Goal: Information Seeking & Learning: Learn about a topic

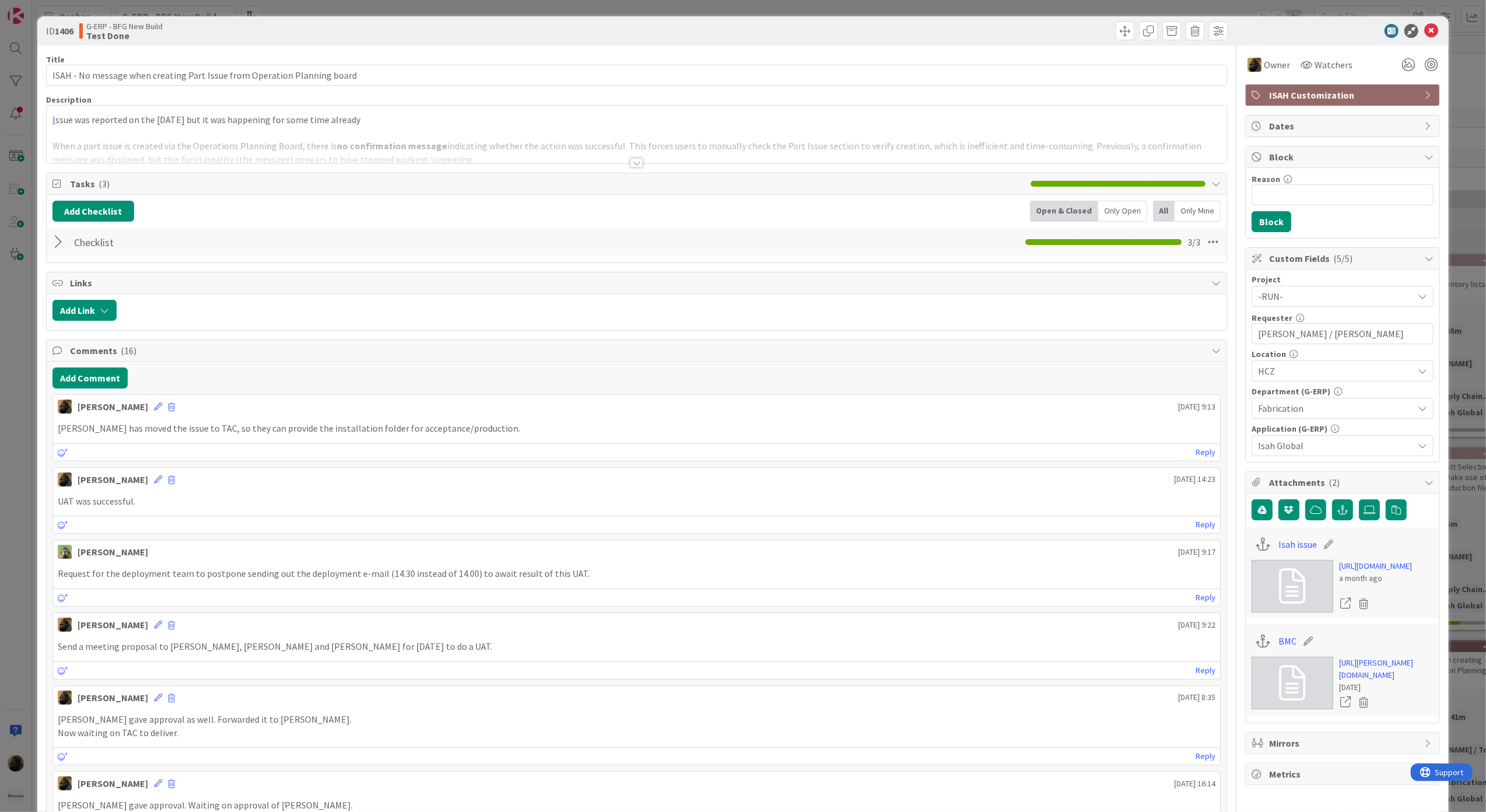
click at [631, 166] on div at bounding box center [636, 162] width 13 height 9
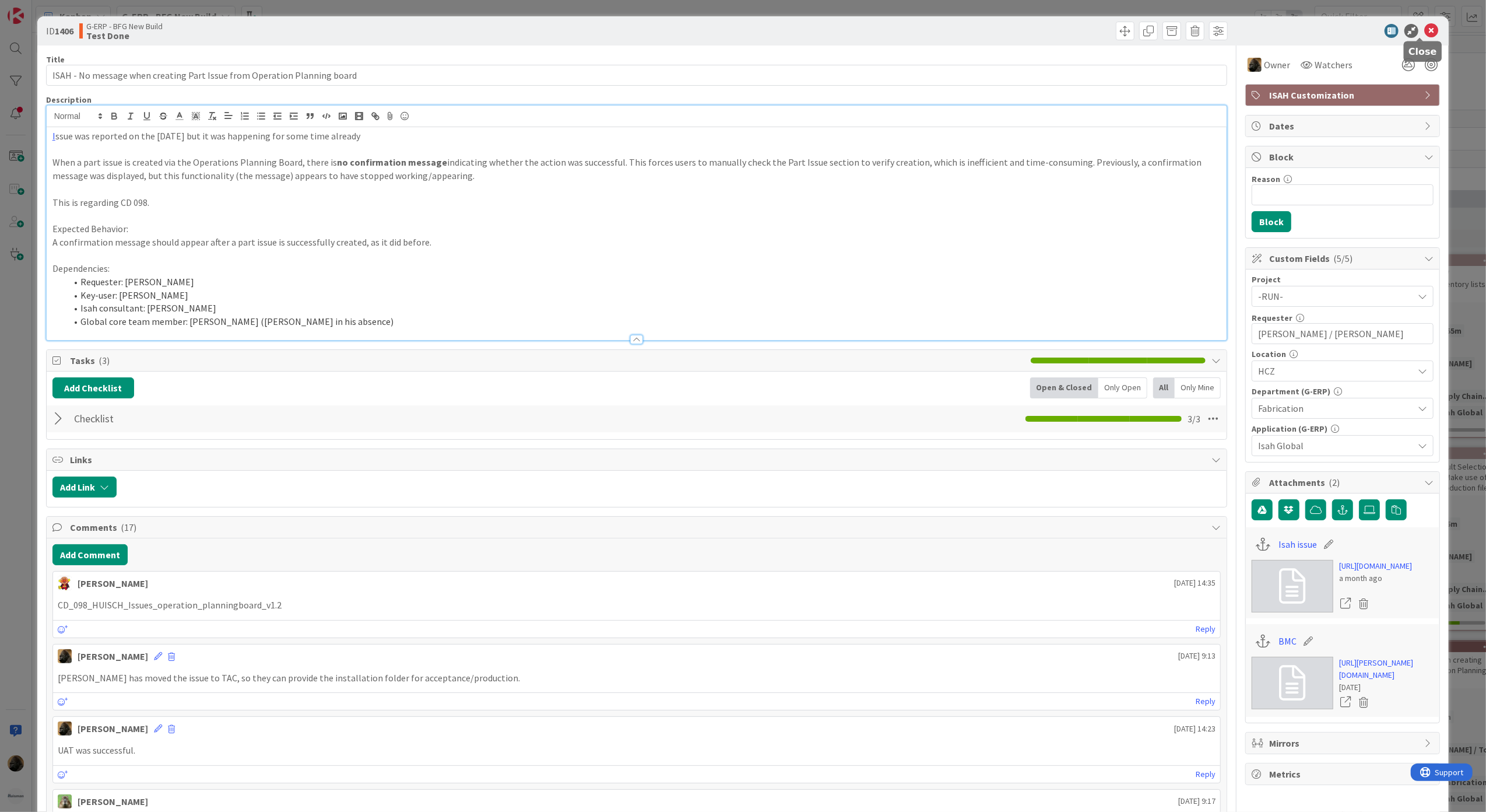
drag, startPoint x: 1419, startPoint y: 32, endPoint x: 843, endPoint y: 265, distance: 621.3
click at [1424, 32] on icon at bounding box center [1431, 31] width 14 height 14
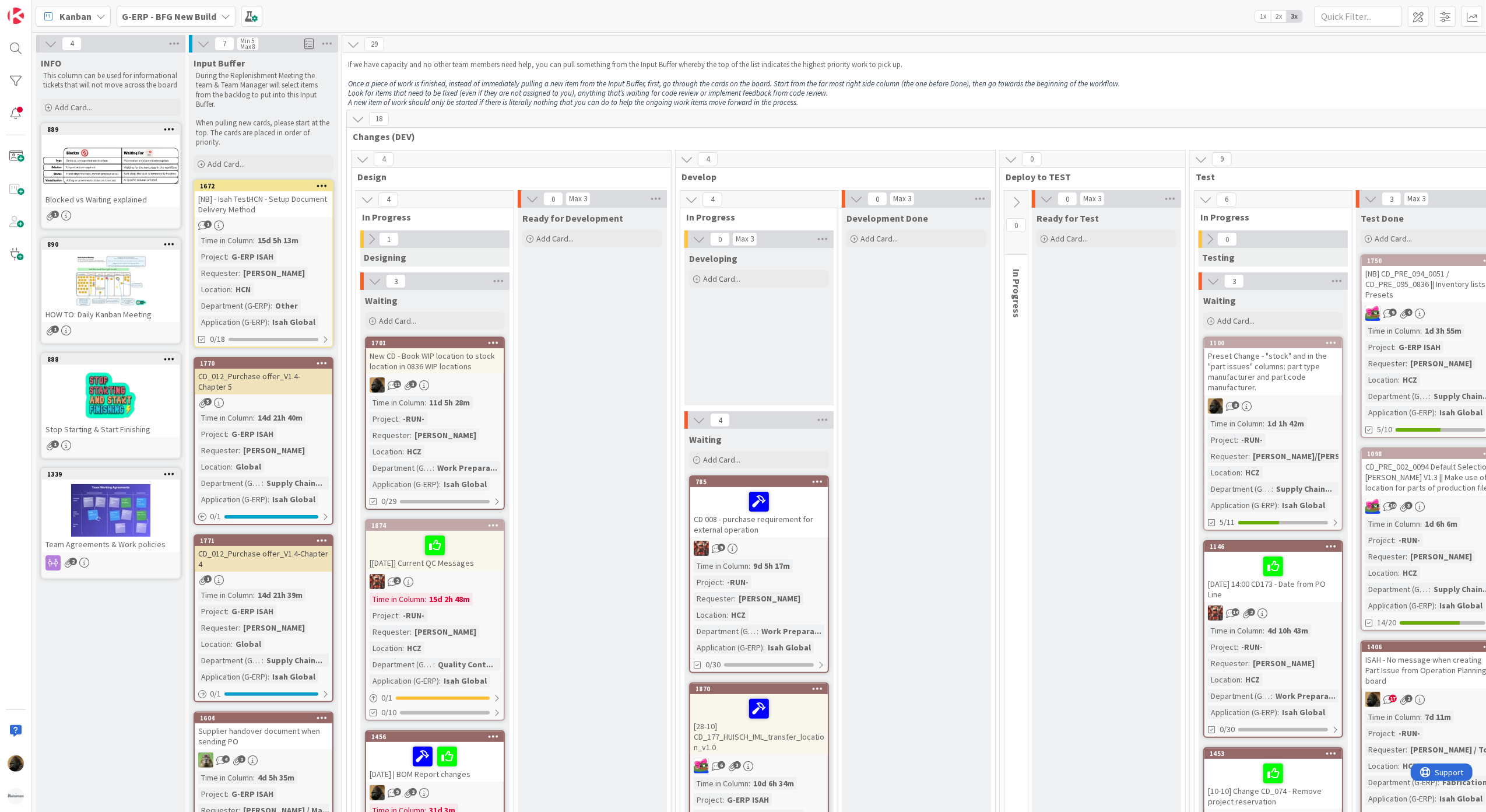
click at [171, 17] on b "G-ERP - BFG New Build" at bounding box center [169, 17] width 94 height 12
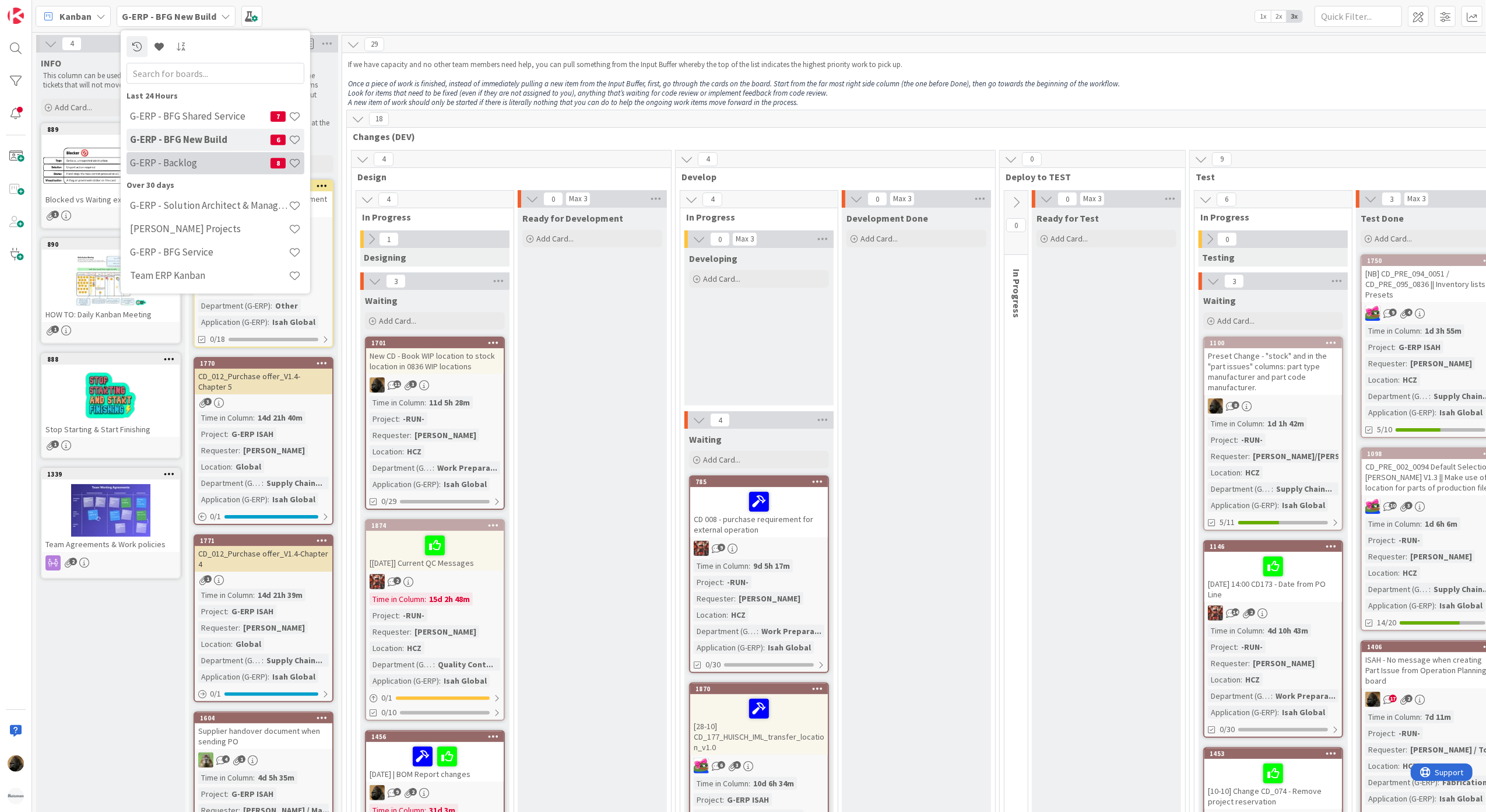
click at [197, 168] on h4 "G-ERP - Backlog" at bounding box center [200, 163] width 140 height 12
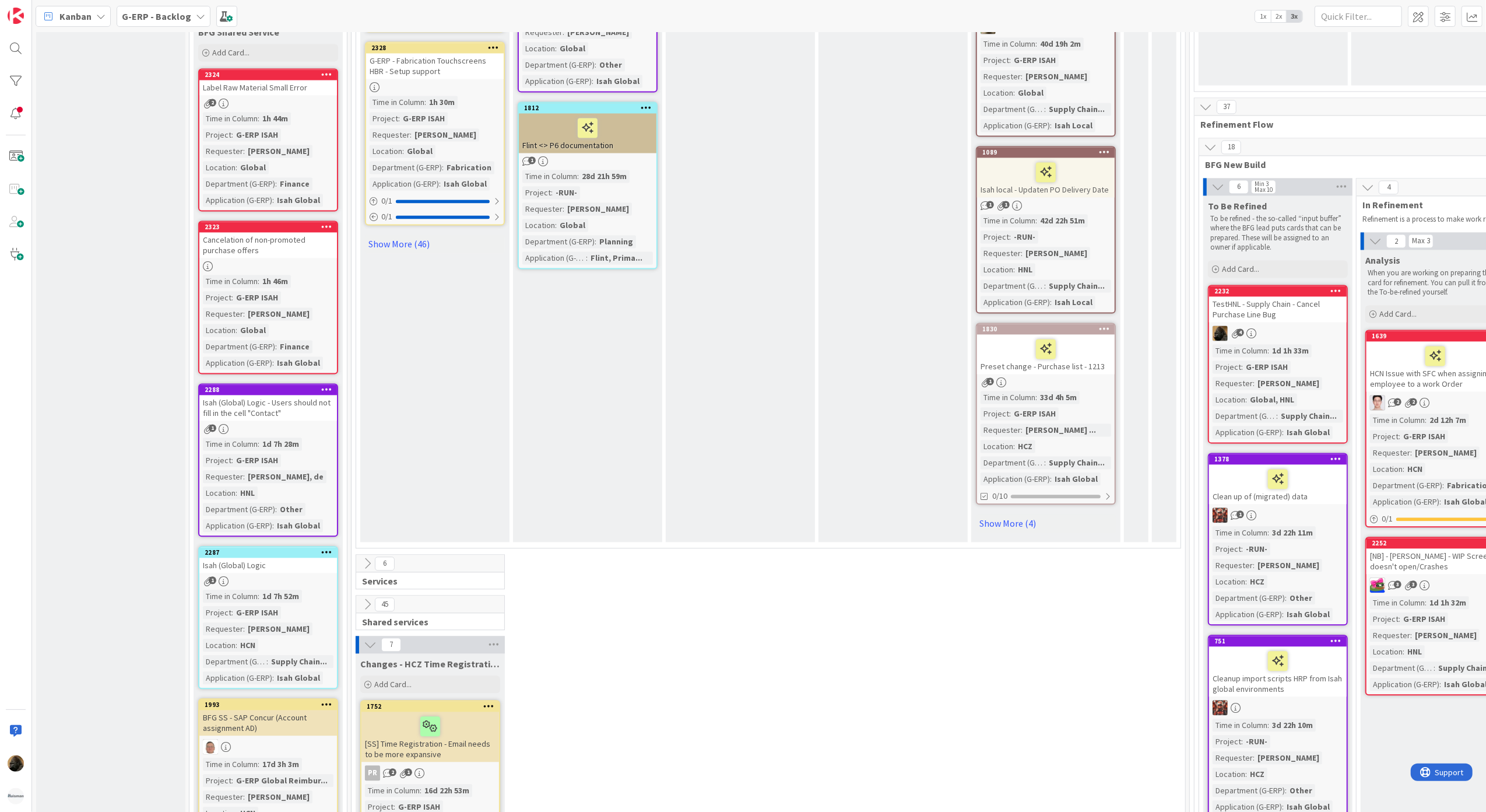
scroll to position [2352, 581]
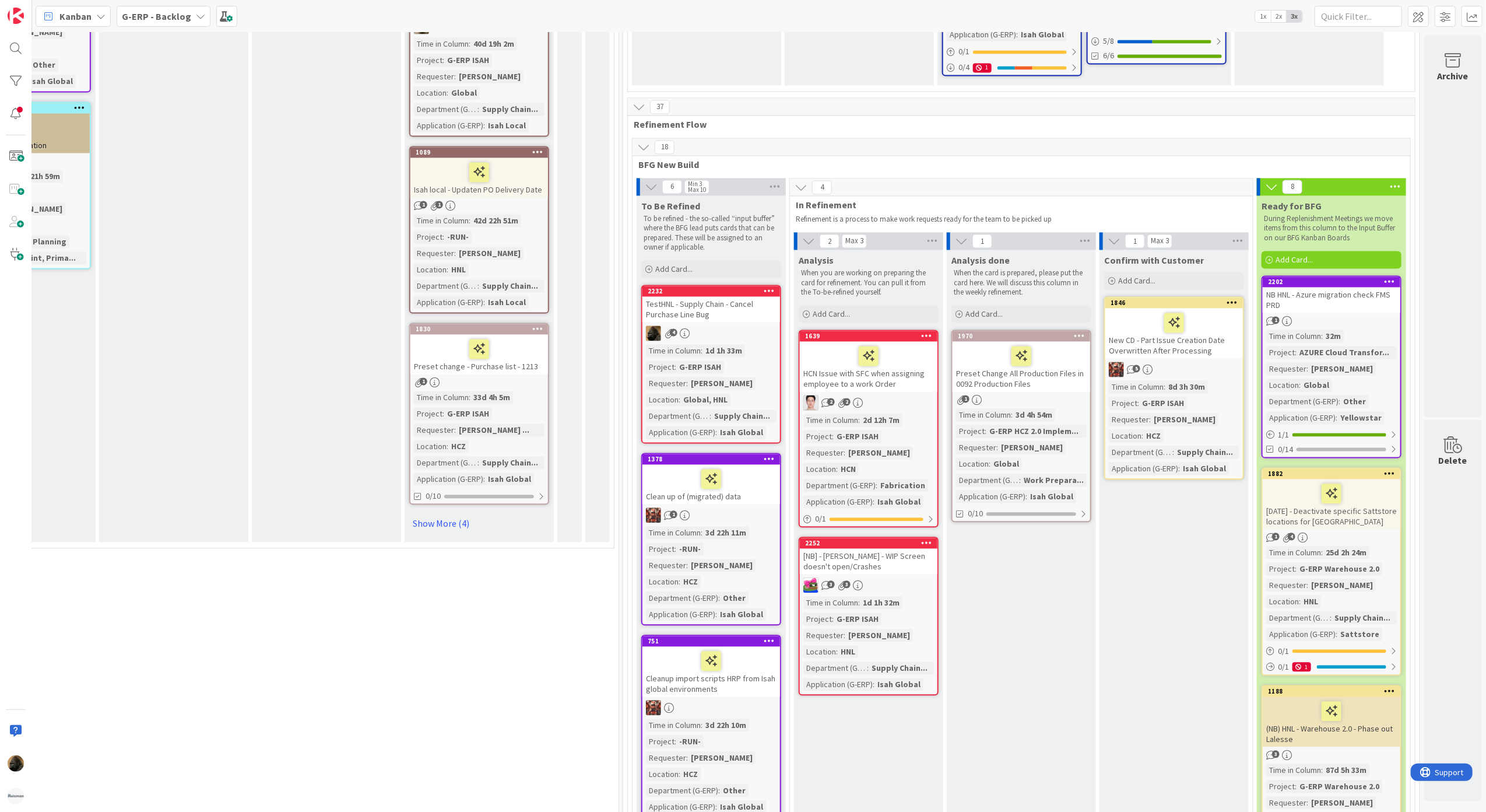
click at [705, 298] on div "TestHNL - Supply Chain - Cancel Purchase Line Bug" at bounding box center [711, 309] width 138 height 26
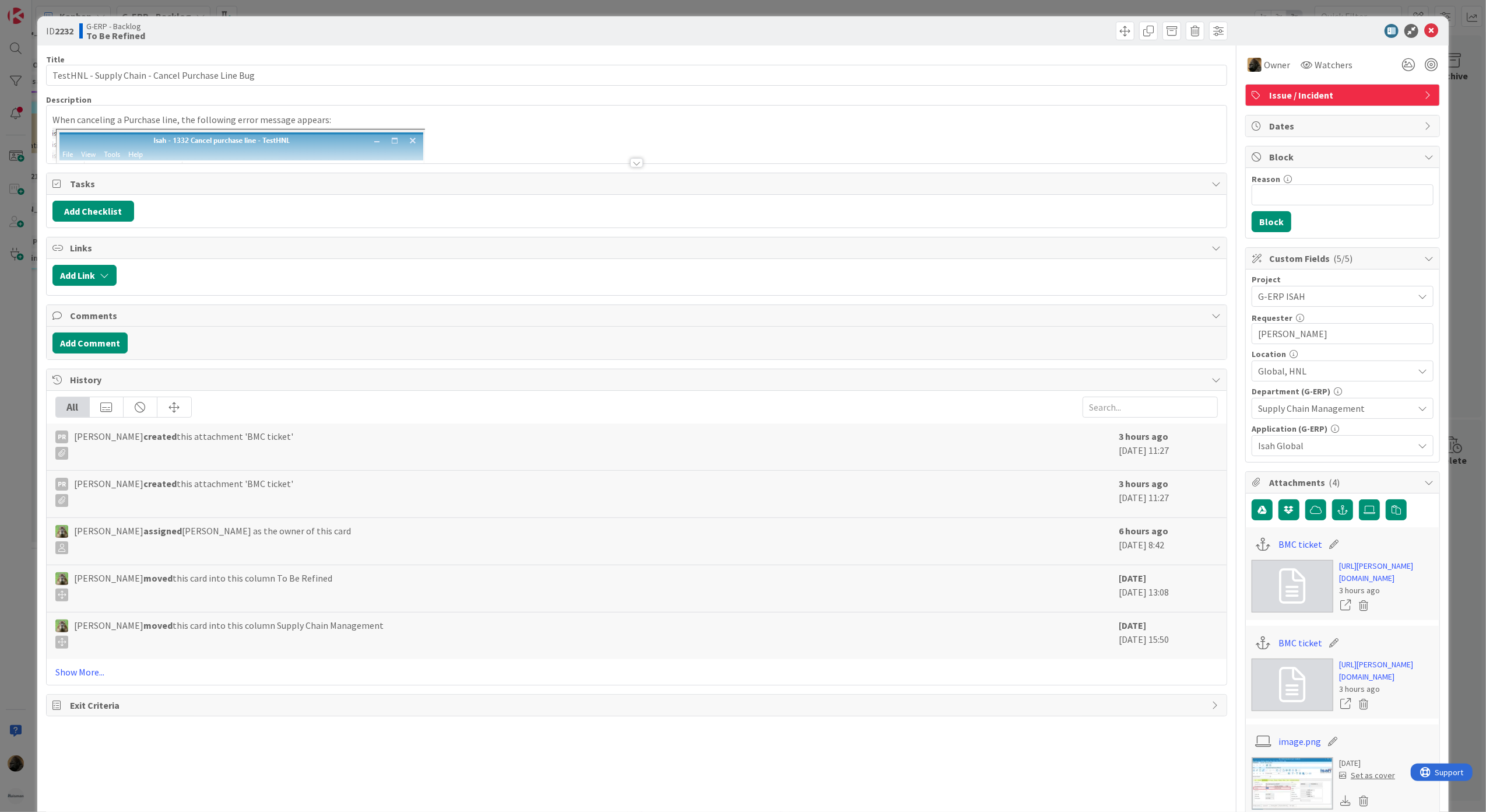
click at [636, 160] on div at bounding box center [636, 162] width 13 height 9
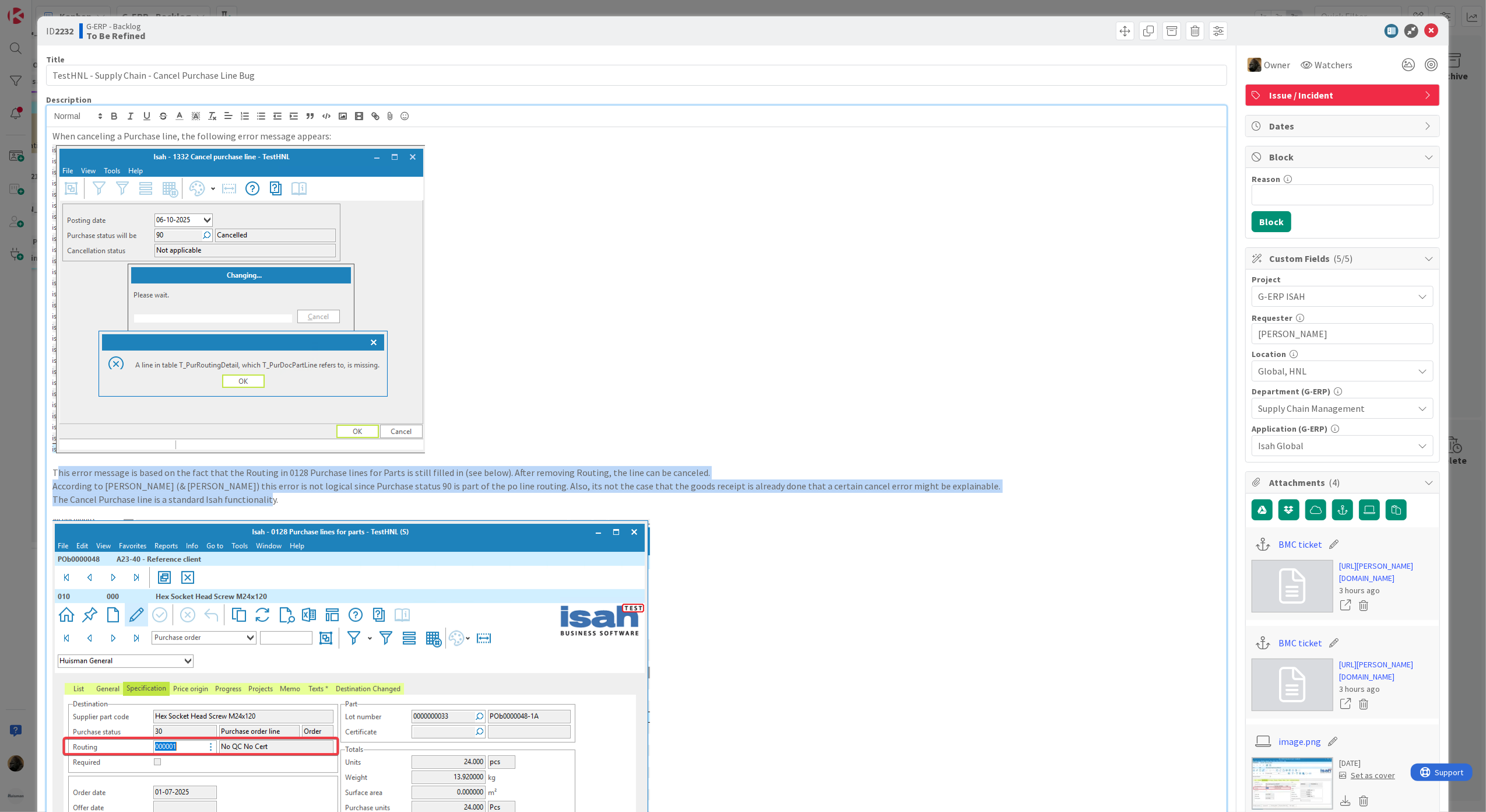
drag, startPoint x: 59, startPoint y: 476, endPoint x: 265, endPoint y: 505, distance: 208.0
click at [265, 505] on div "When canceling a Purchase line, the following error message appears: This error…" at bounding box center [637, 555] width 1181 height 856
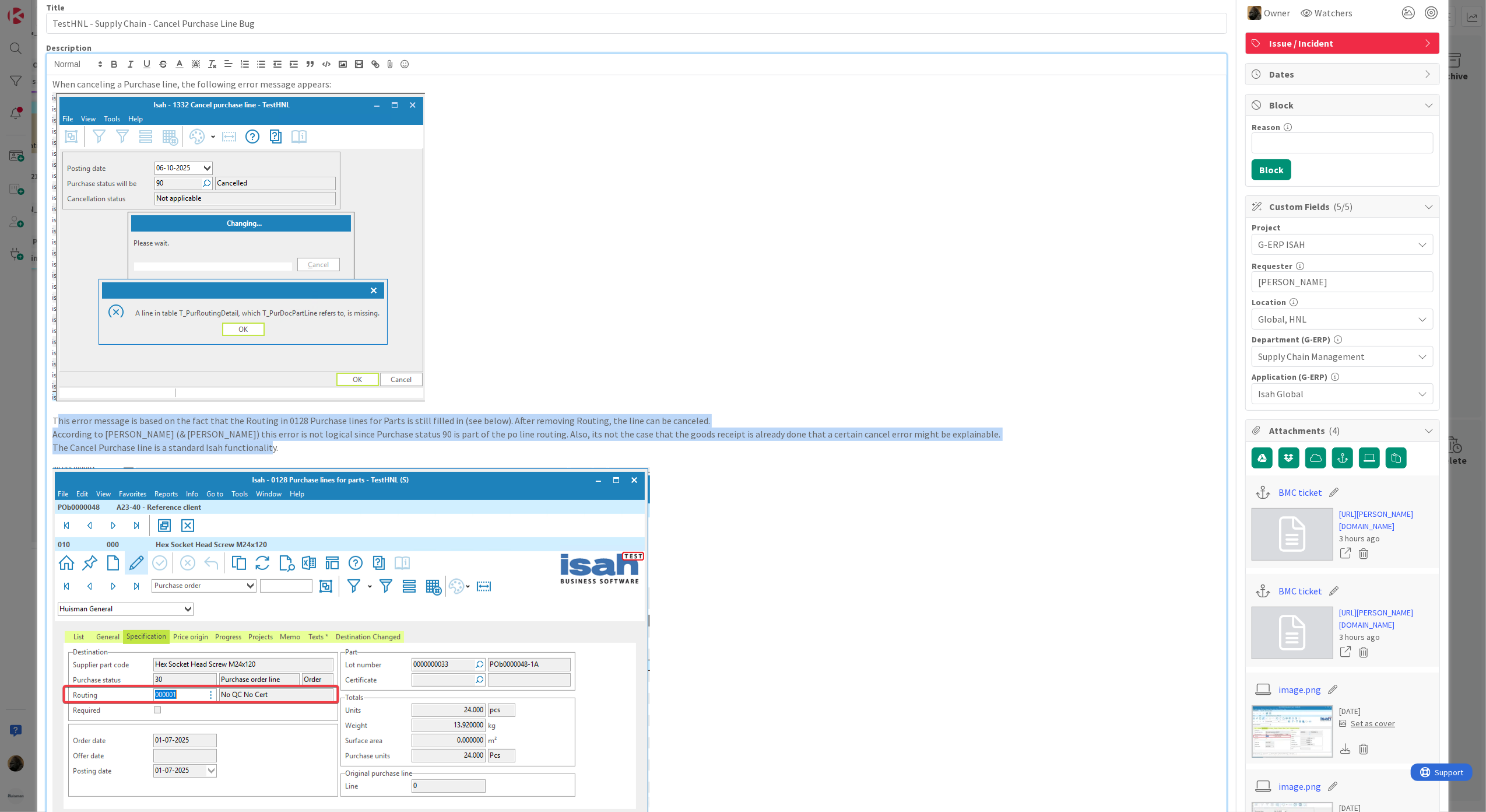
scroll to position [233, 0]
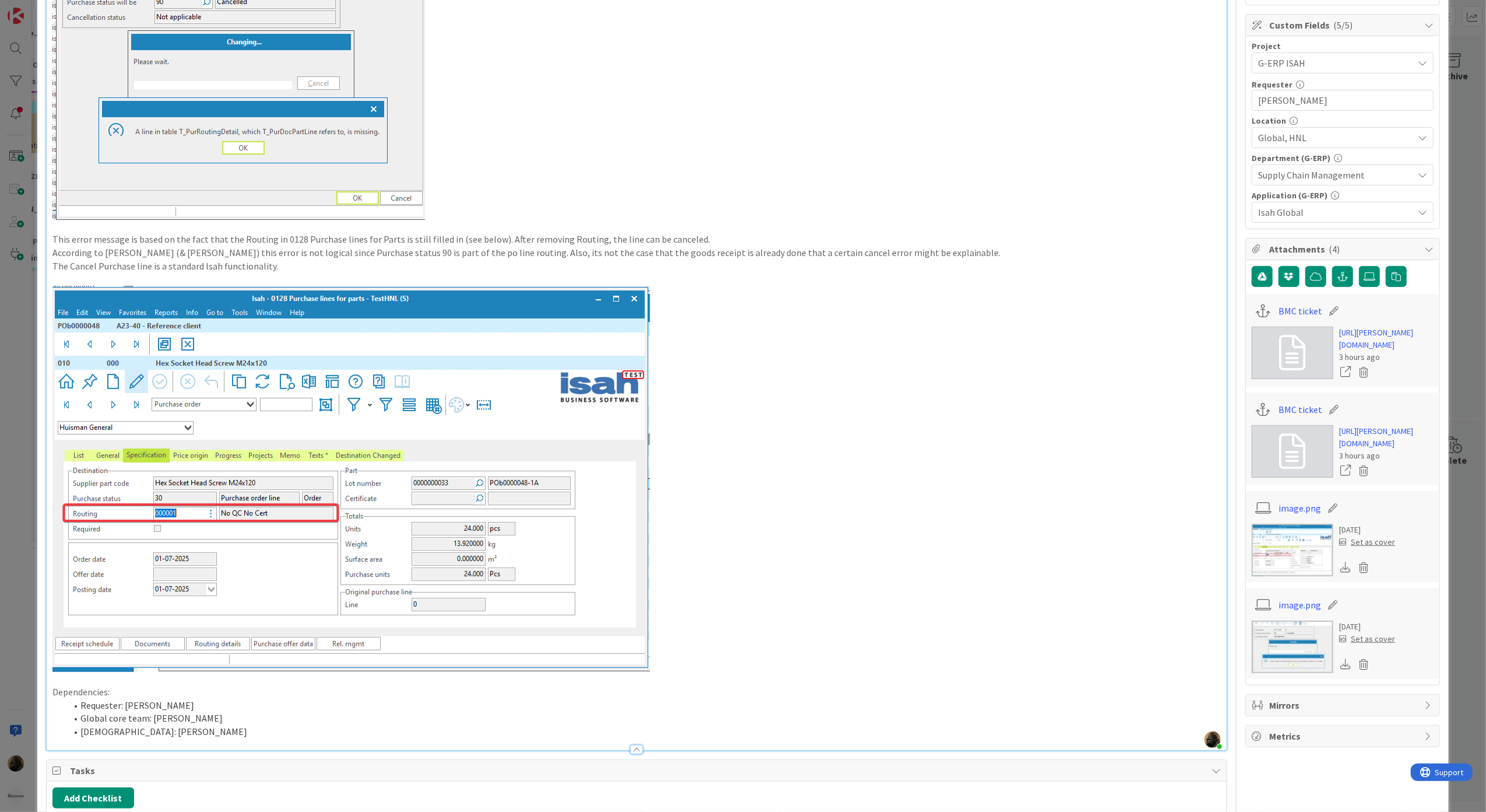
click at [388, 267] on p "The Cancel Purchase line is a standard Isah functionality." at bounding box center [637, 266] width 1169 height 13
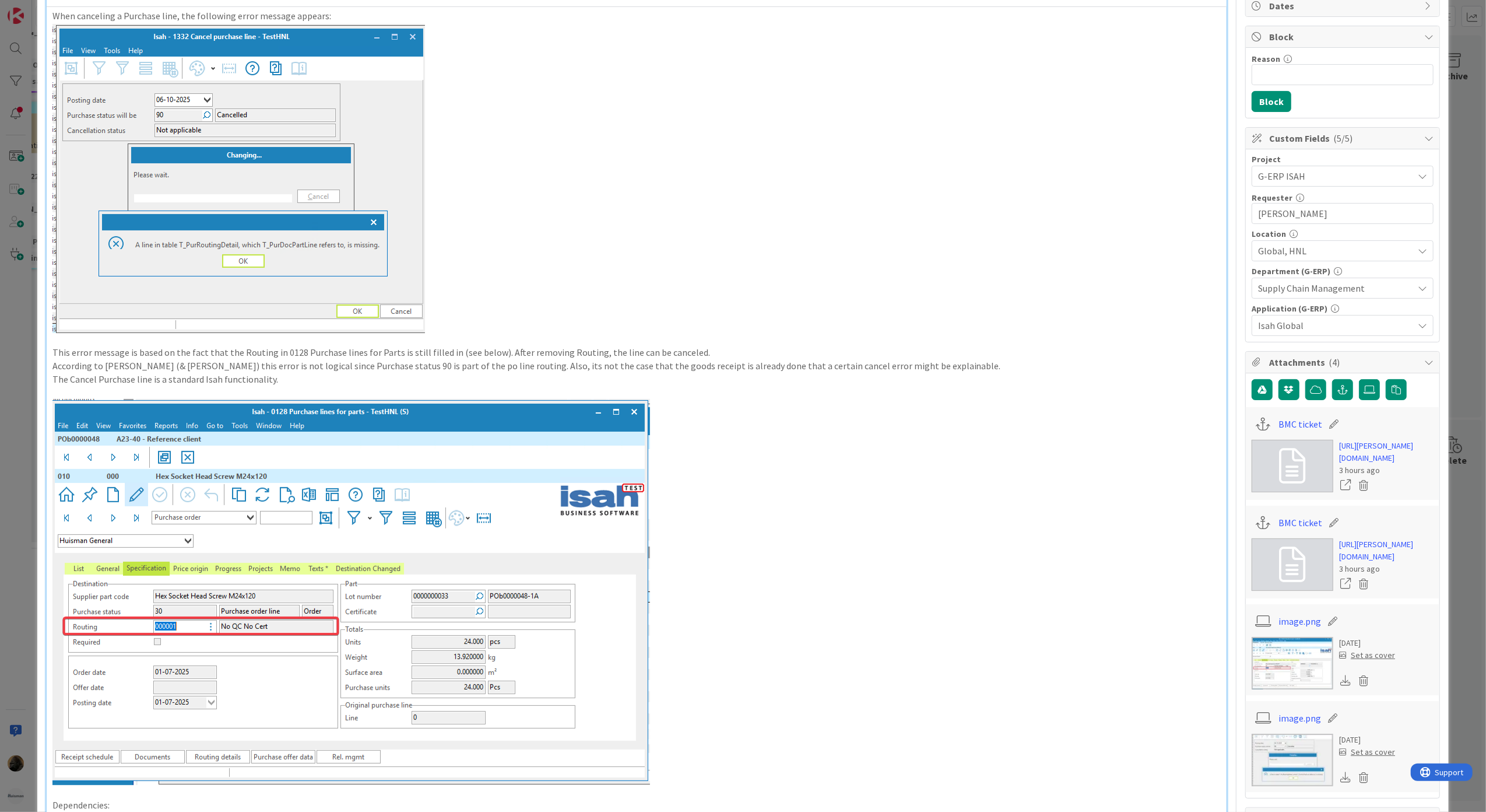
scroll to position [0, 0]
